Goal: Check status: Check status

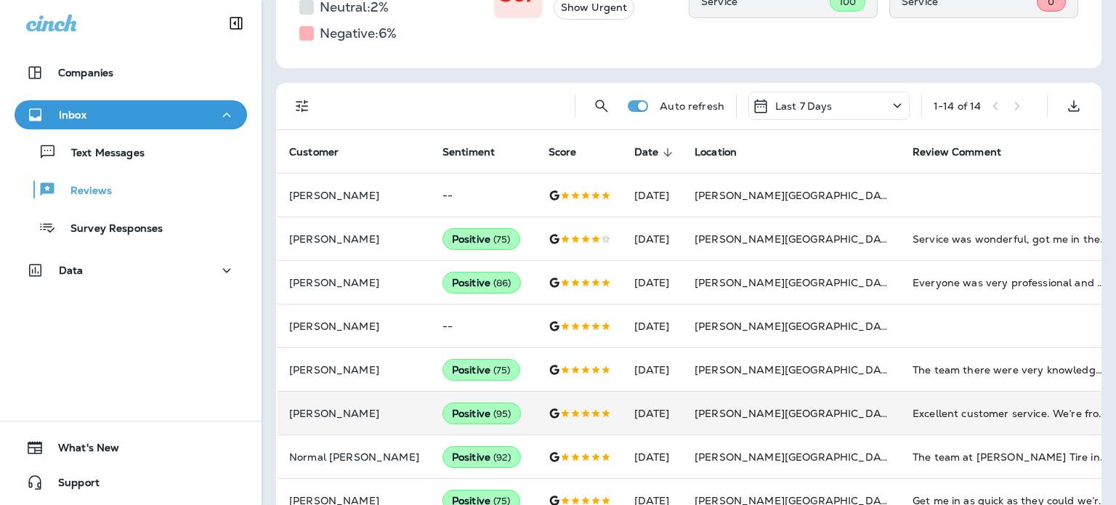
scroll to position [84, 0]
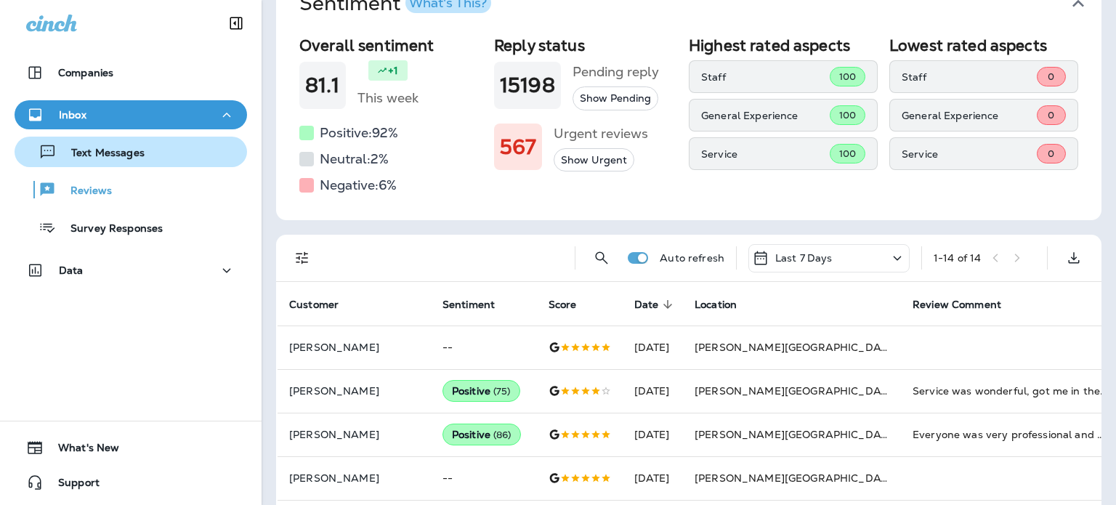
click at [98, 153] on p "Text Messages" at bounding box center [101, 154] width 88 height 14
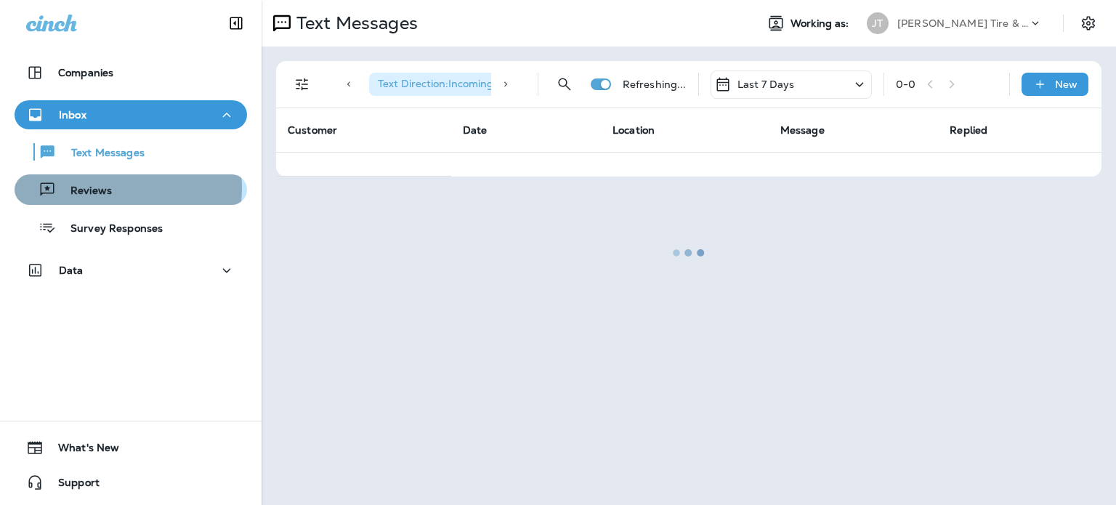
click at [119, 188] on div "Reviews" at bounding box center [130, 190] width 221 height 22
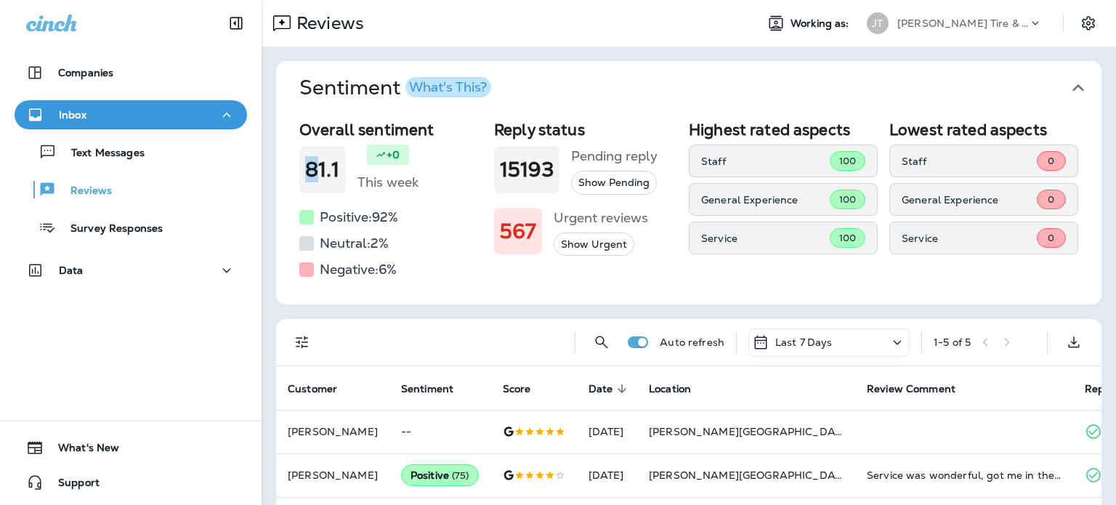
drag, startPoint x: 307, startPoint y: 176, endPoint x: 316, endPoint y: 177, distance: 9.5
click at [316, 177] on h1 "81.1" at bounding box center [322, 170] width 35 height 24
click at [323, 169] on h1 "81.1" at bounding box center [322, 170] width 35 height 24
drag, startPoint x: 358, startPoint y: 177, endPoint x: 312, endPoint y: 177, distance: 45.8
click at [312, 177] on div "81.1 +0 This week" at bounding box center [390, 169] width 183 height 49
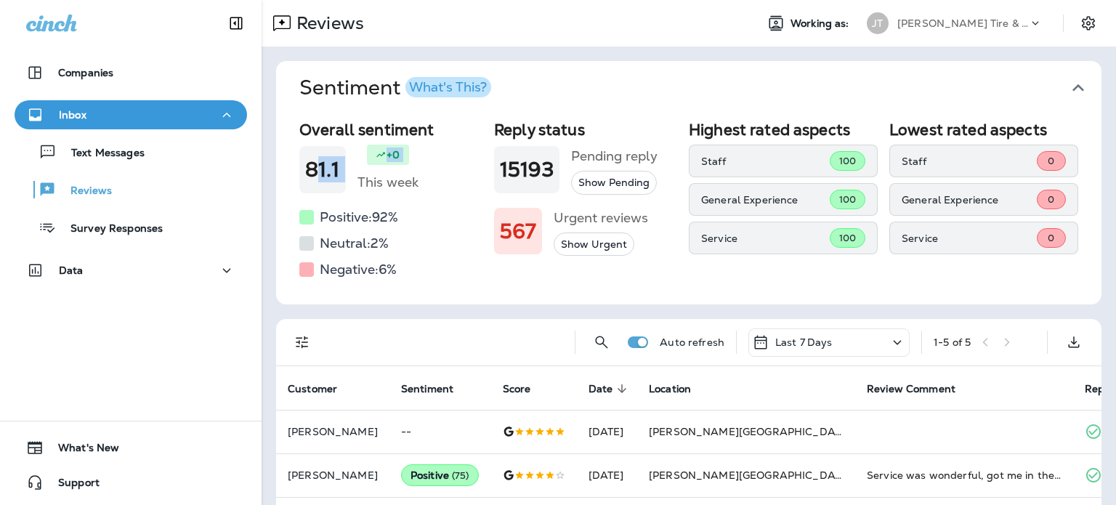
click at [312, 177] on h1 "81.1" at bounding box center [322, 170] width 35 height 24
